Goal: Find specific page/section

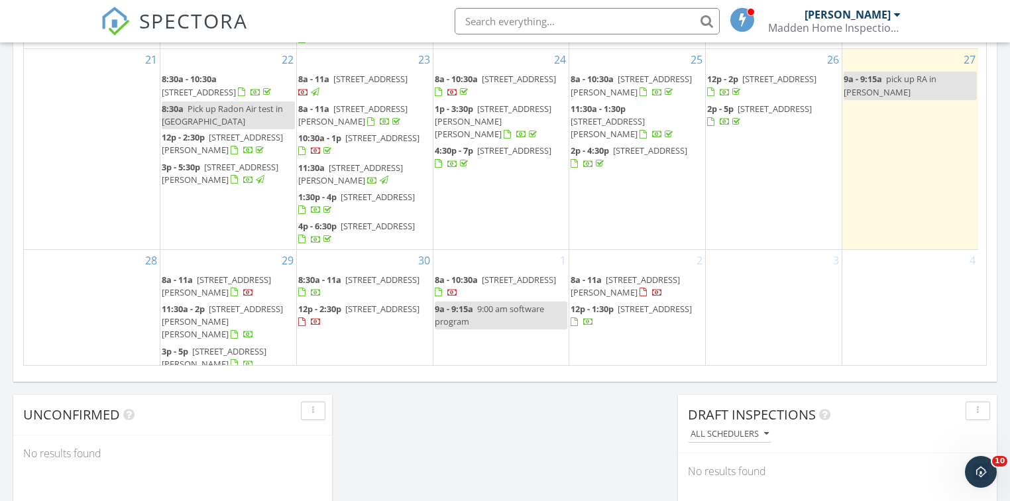
scroll to position [901, 0]
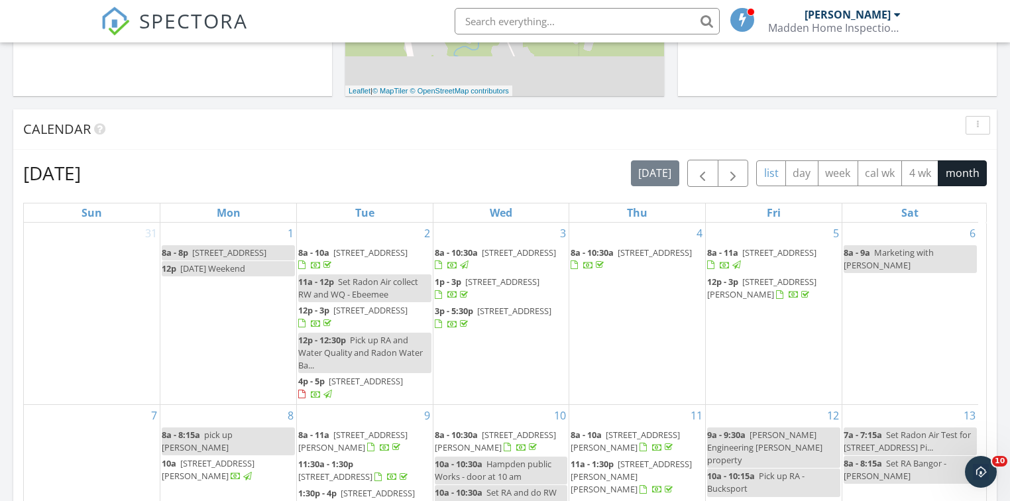
scroll to position [521, 0]
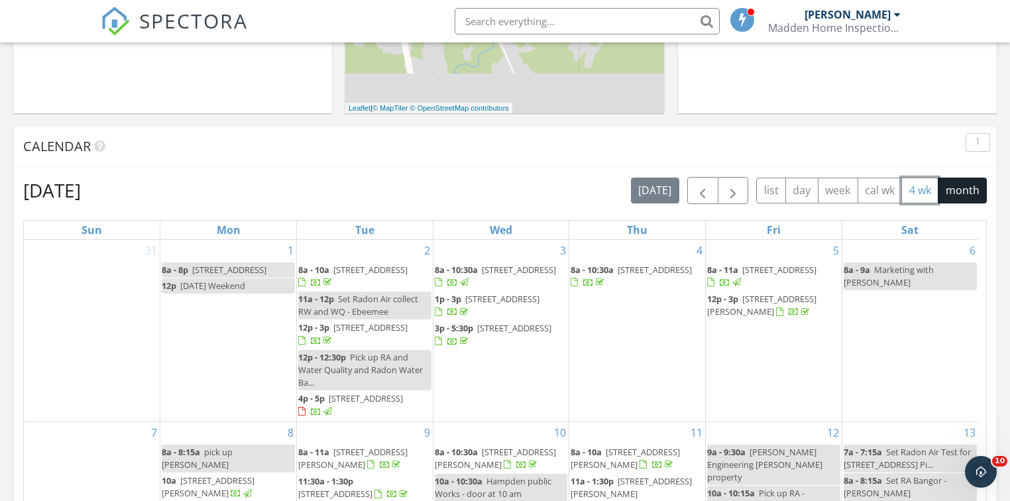
click at [921, 190] on button "4 wk" at bounding box center [919, 191] width 37 height 26
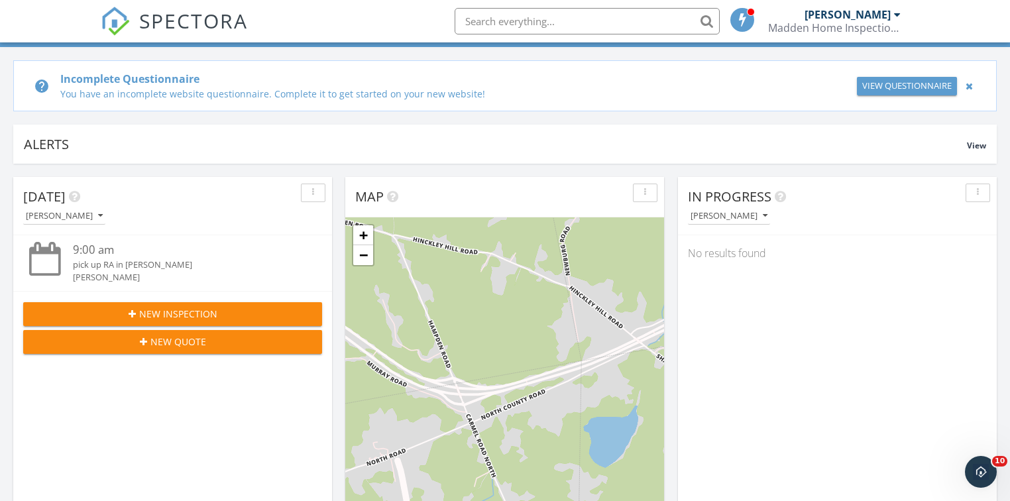
scroll to position [0, 0]
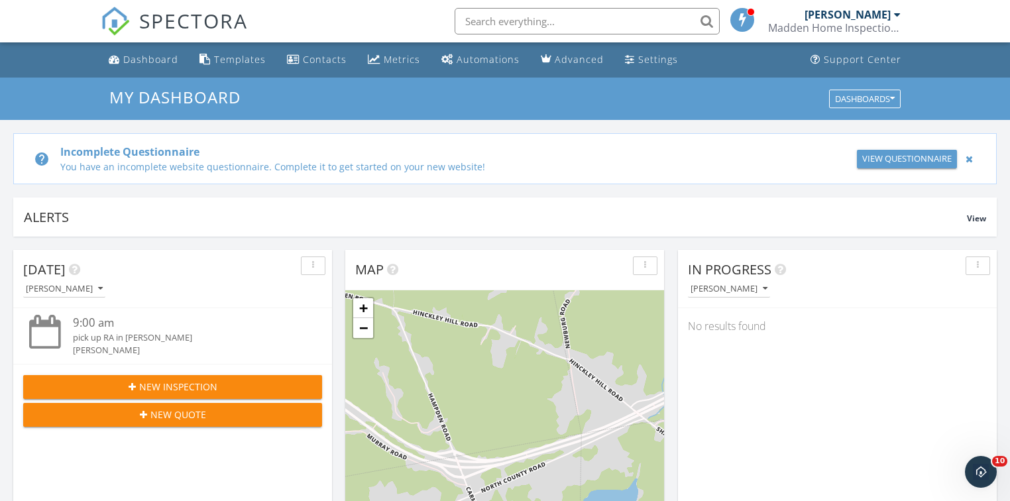
click at [541, 23] on input "text" at bounding box center [587, 21] width 265 height 27
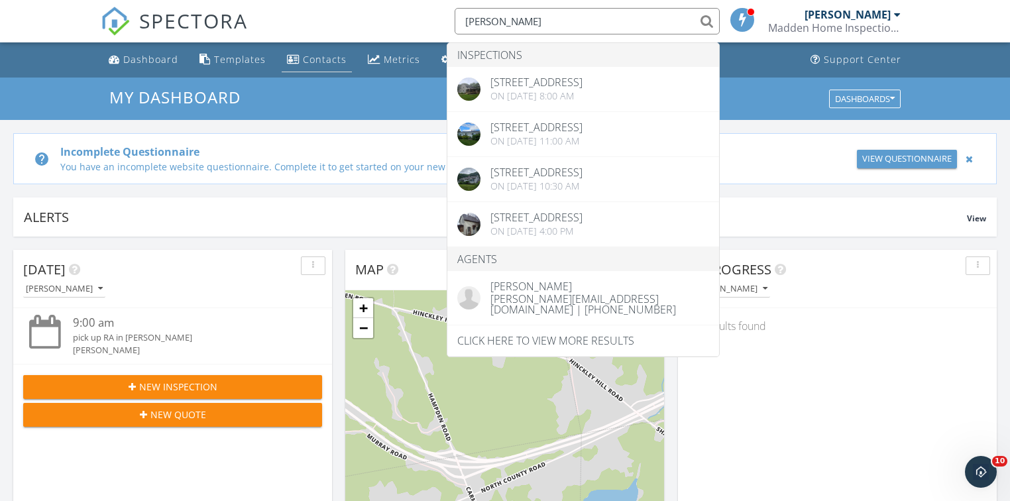
type input "[PERSON_NAME]"
click at [308, 61] on div "Contacts" at bounding box center [325, 59] width 44 height 13
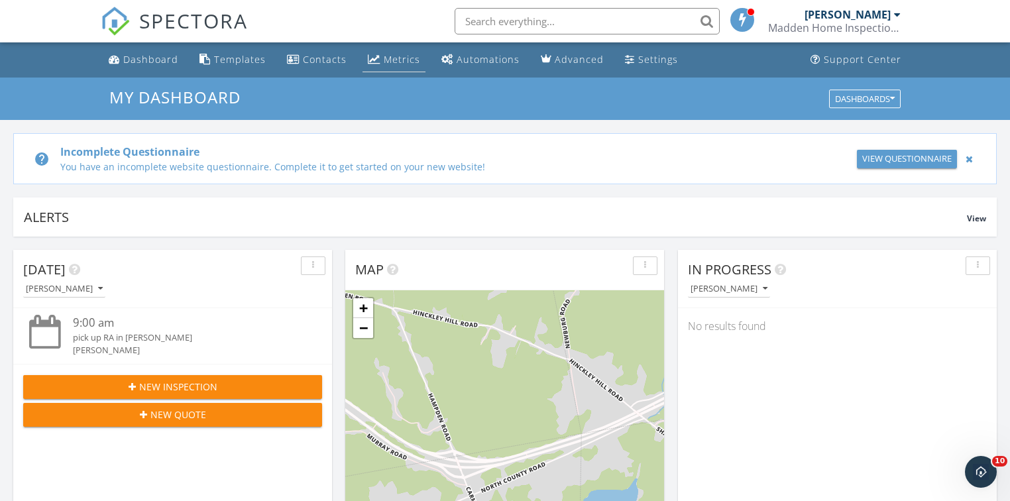
click at [392, 56] on div "Metrics" at bounding box center [402, 59] width 36 height 13
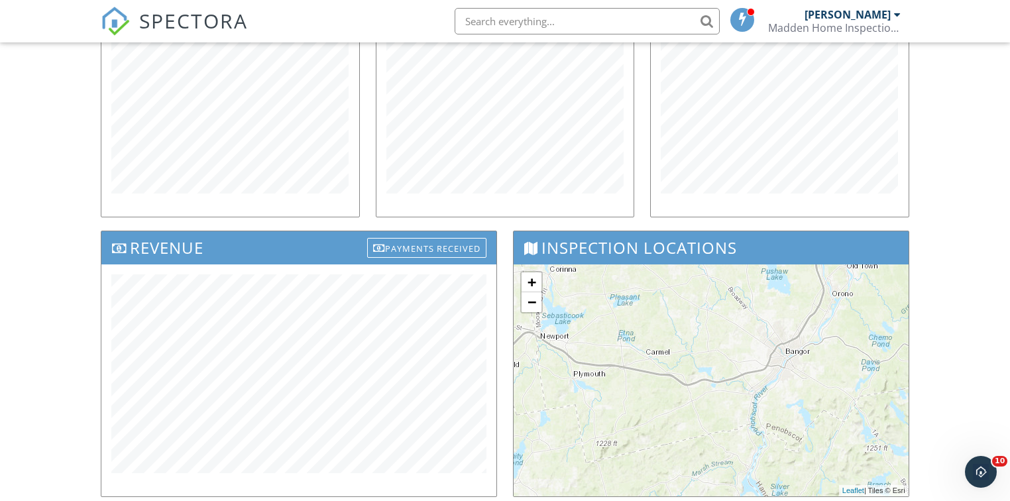
scroll to position [265, 0]
